Goal: Check status

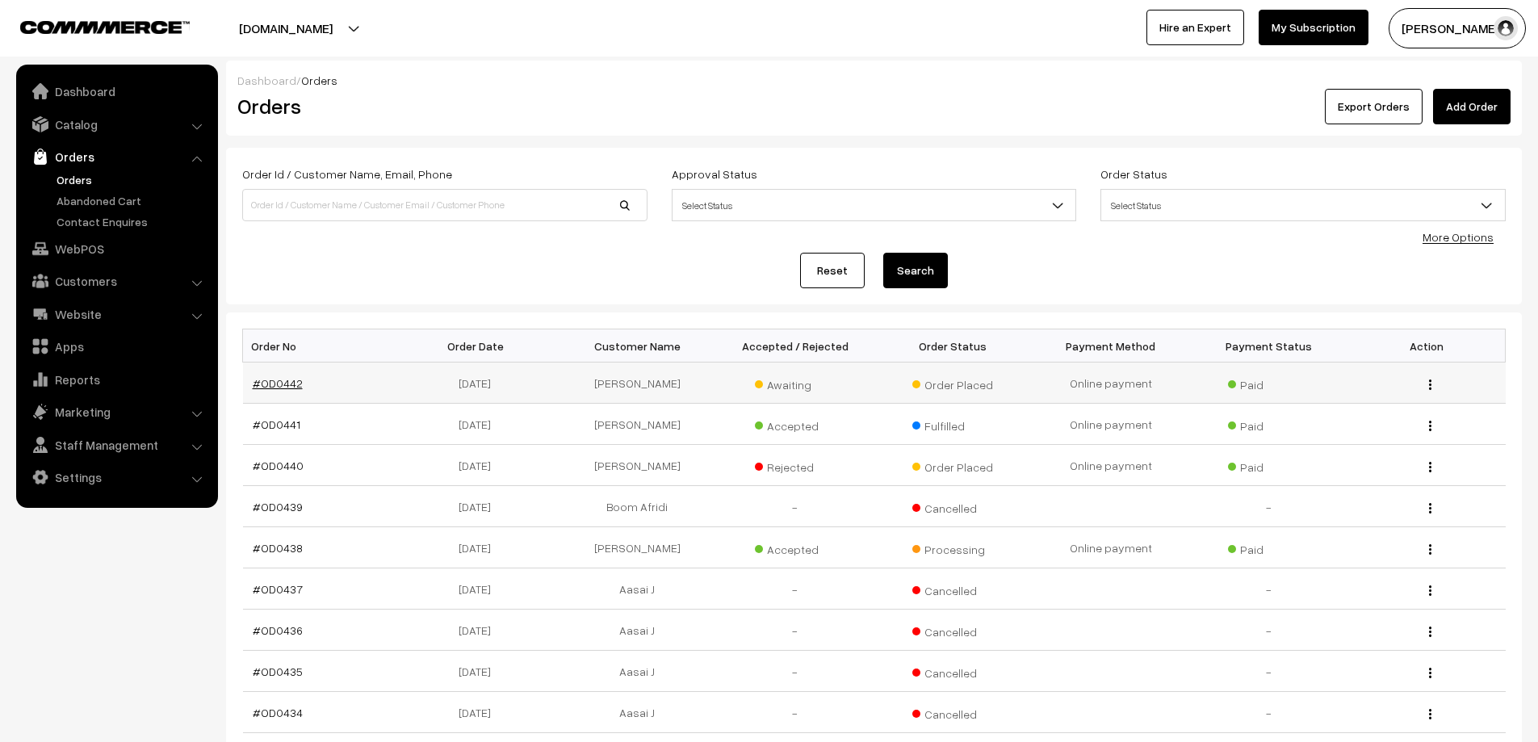
click at [258, 381] on link "#OD0442" at bounding box center [278, 383] width 50 height 14
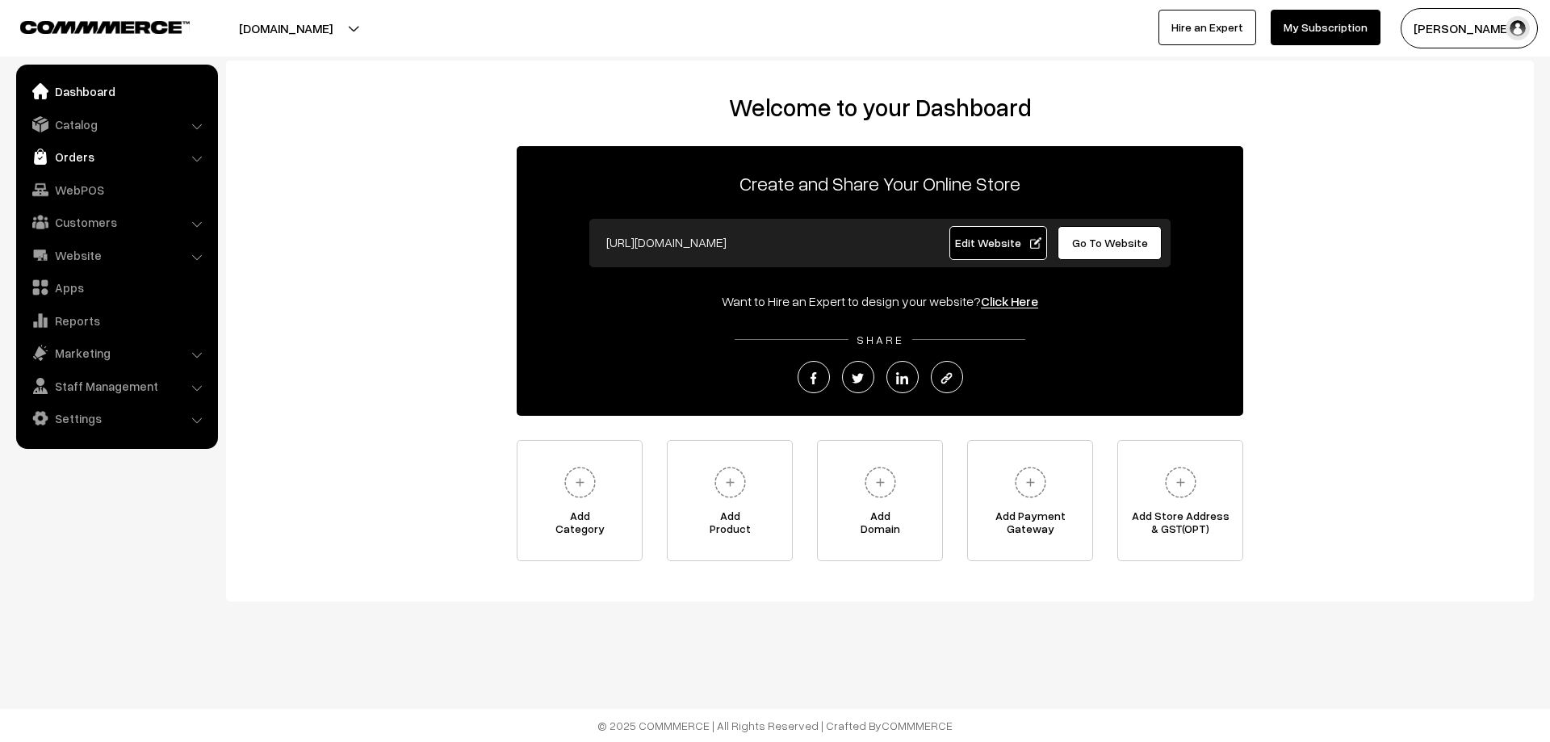
click at [57, 150] on link "Orders" at bounding box center [116, 156] width 192 height 29
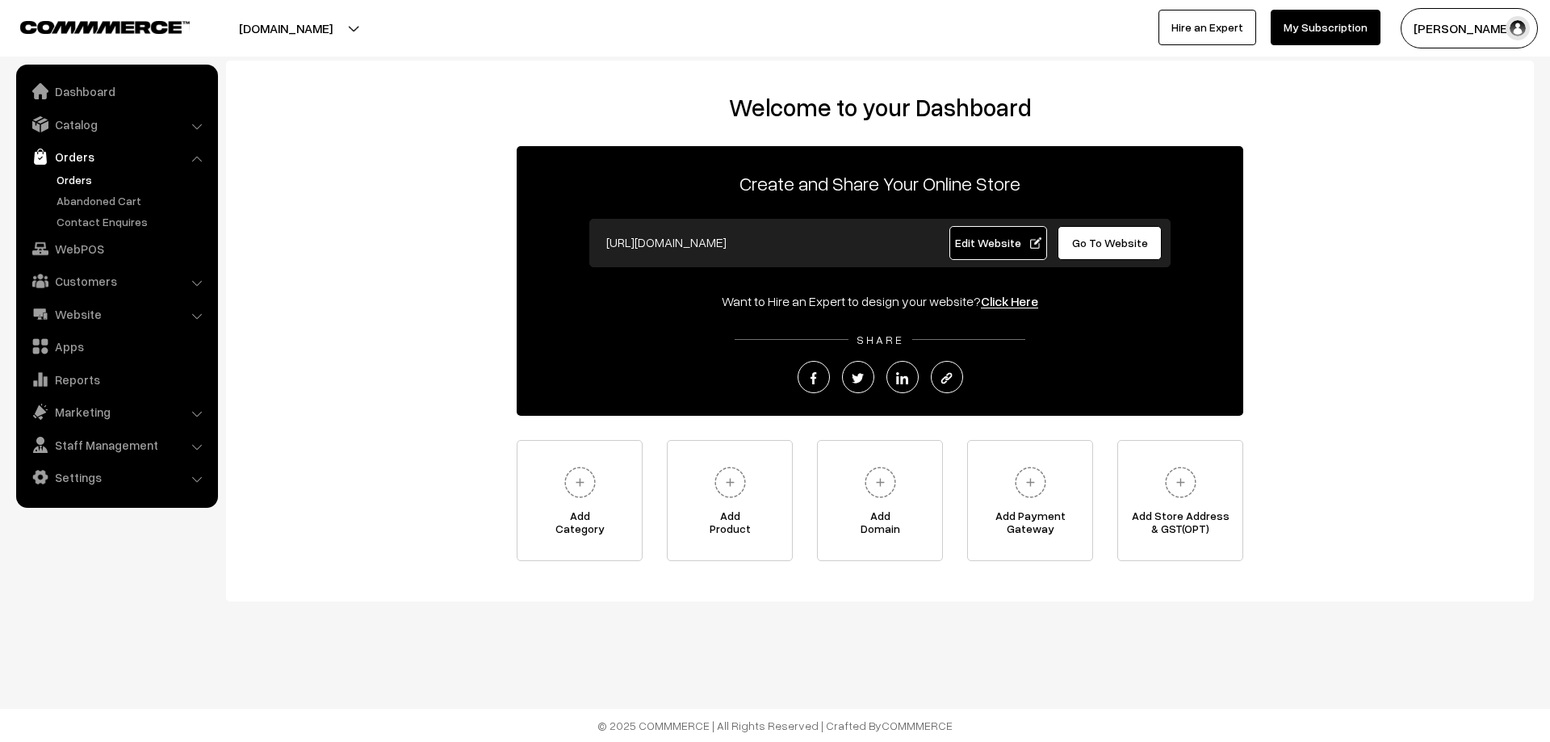
click at [76, 183] on link "Orders" at bounding box center [132, 179] width 160 height 17
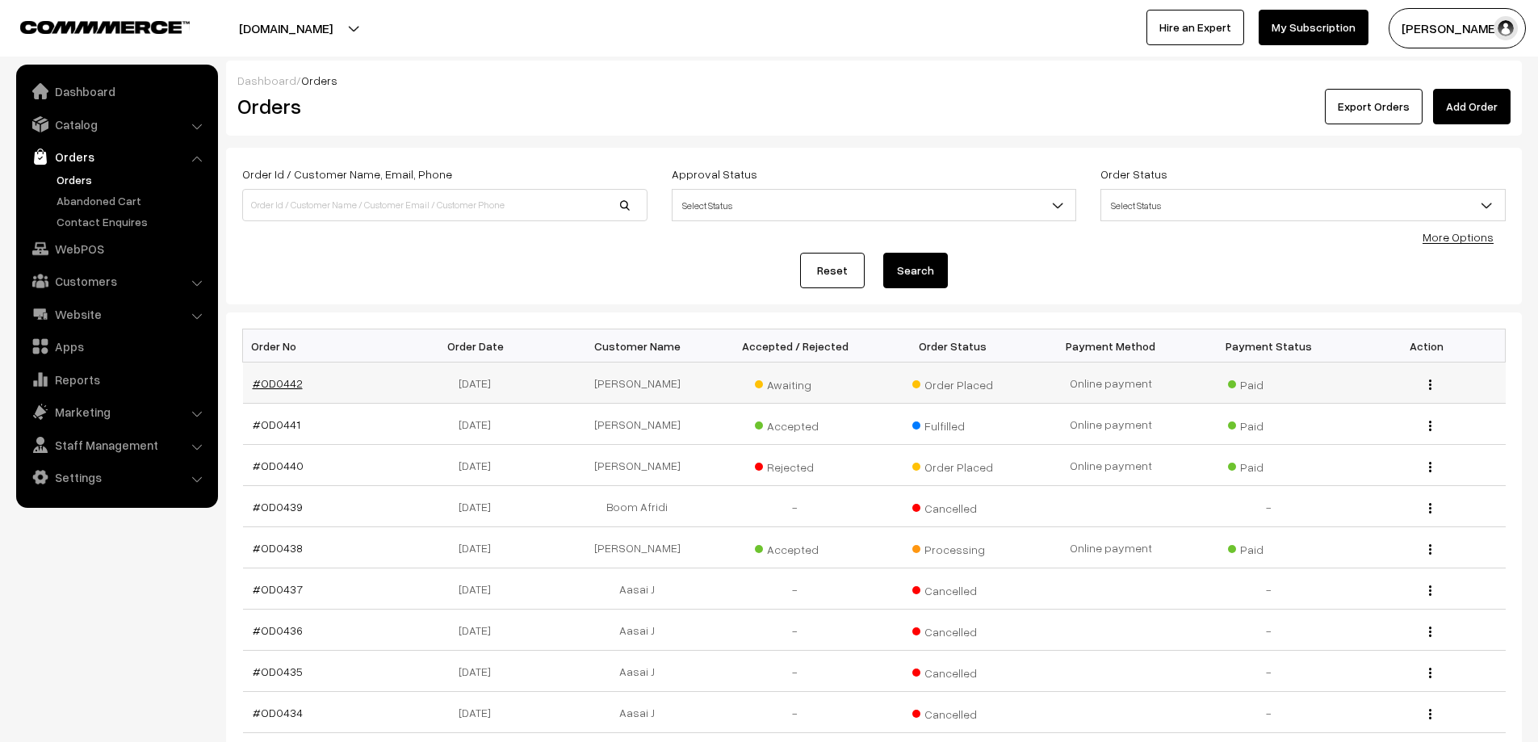
click at [282, 383] on link "#OD0442" at bounding box center [278, 383] width 50 height 14
